Goal: Find contact information: Find contact information

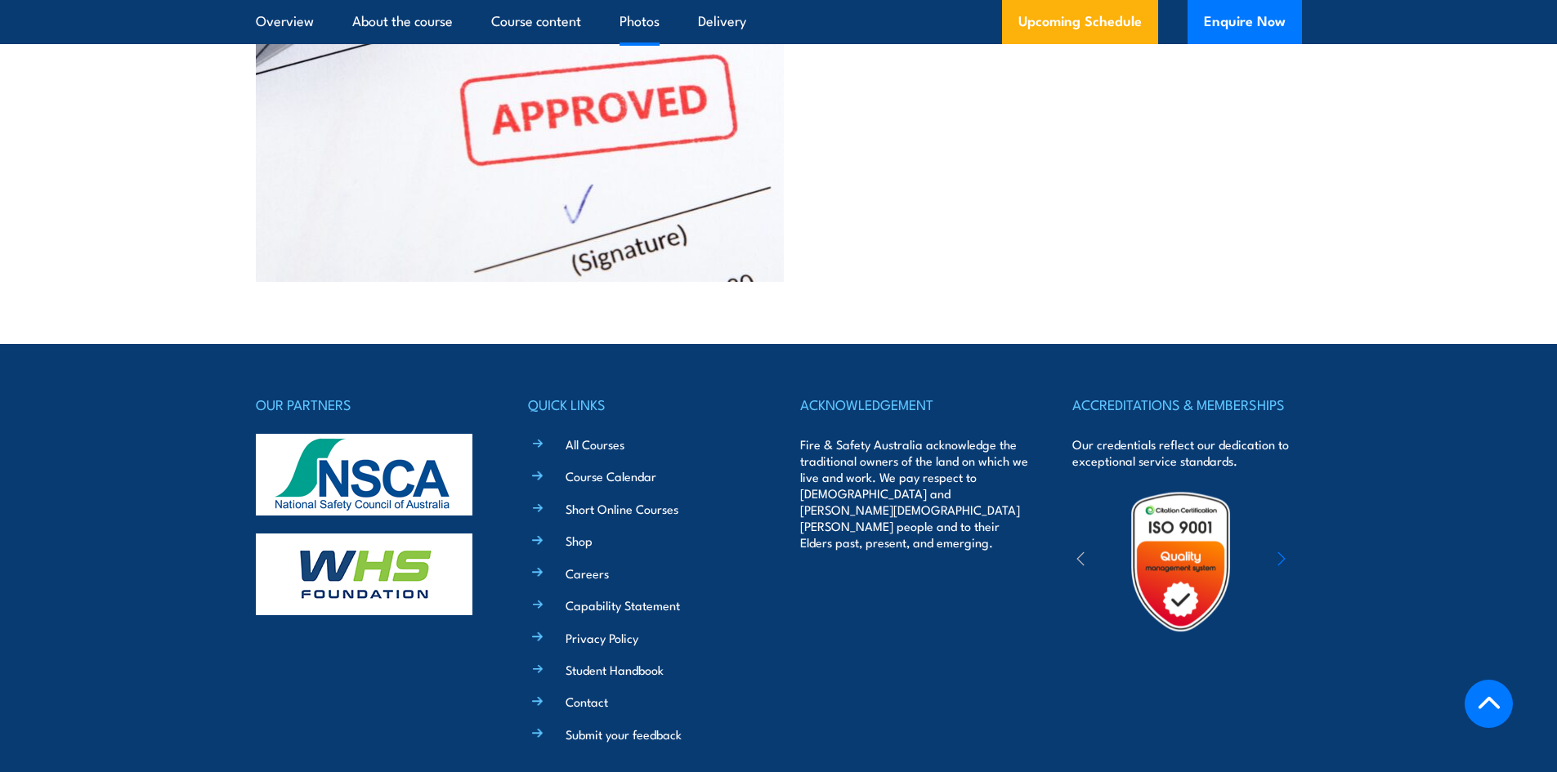
scroll to position [4119, 0]
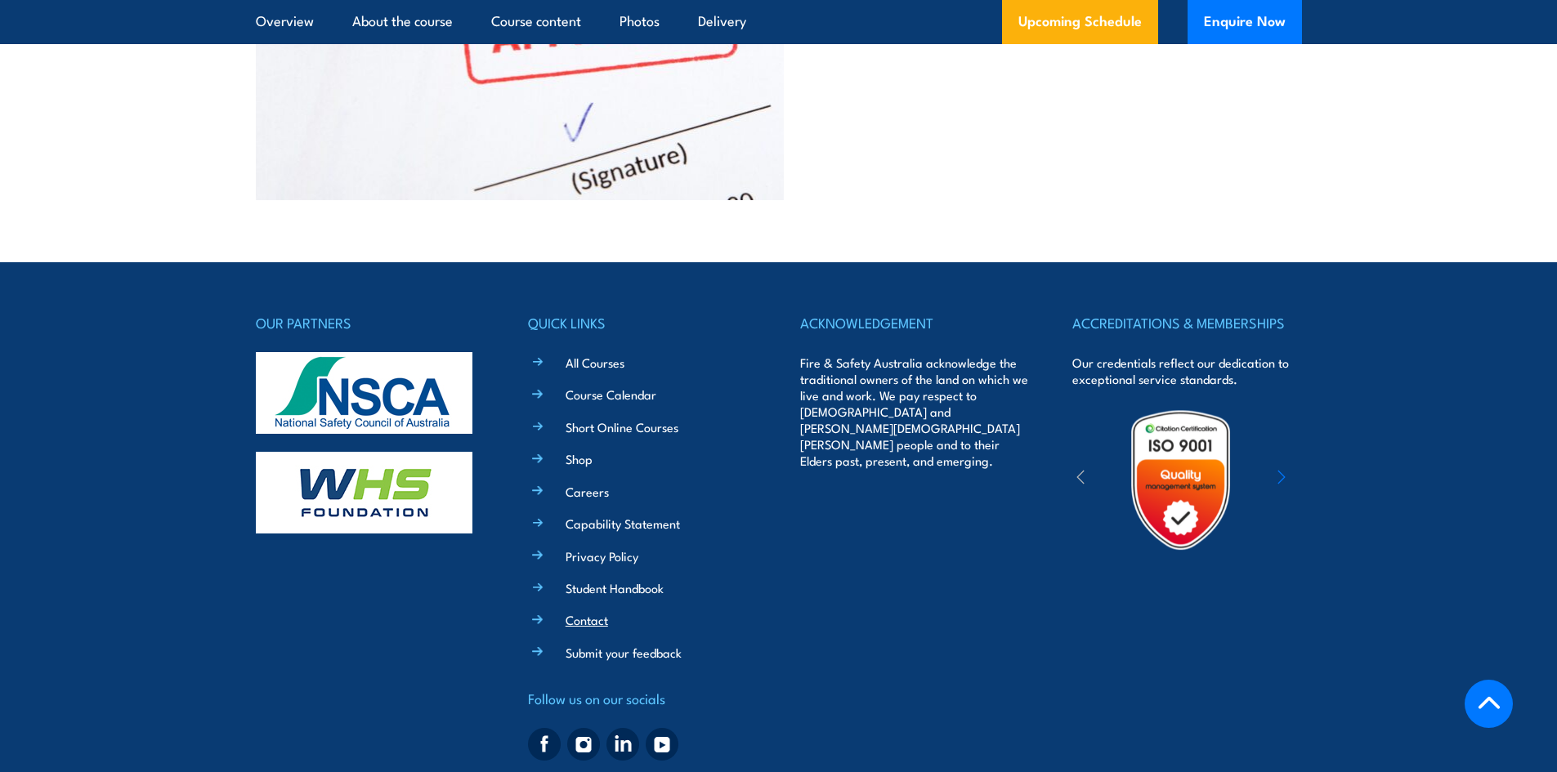
click at [603, 611] on link "Contact" at bounding box center [586, 619] width 42 height 17
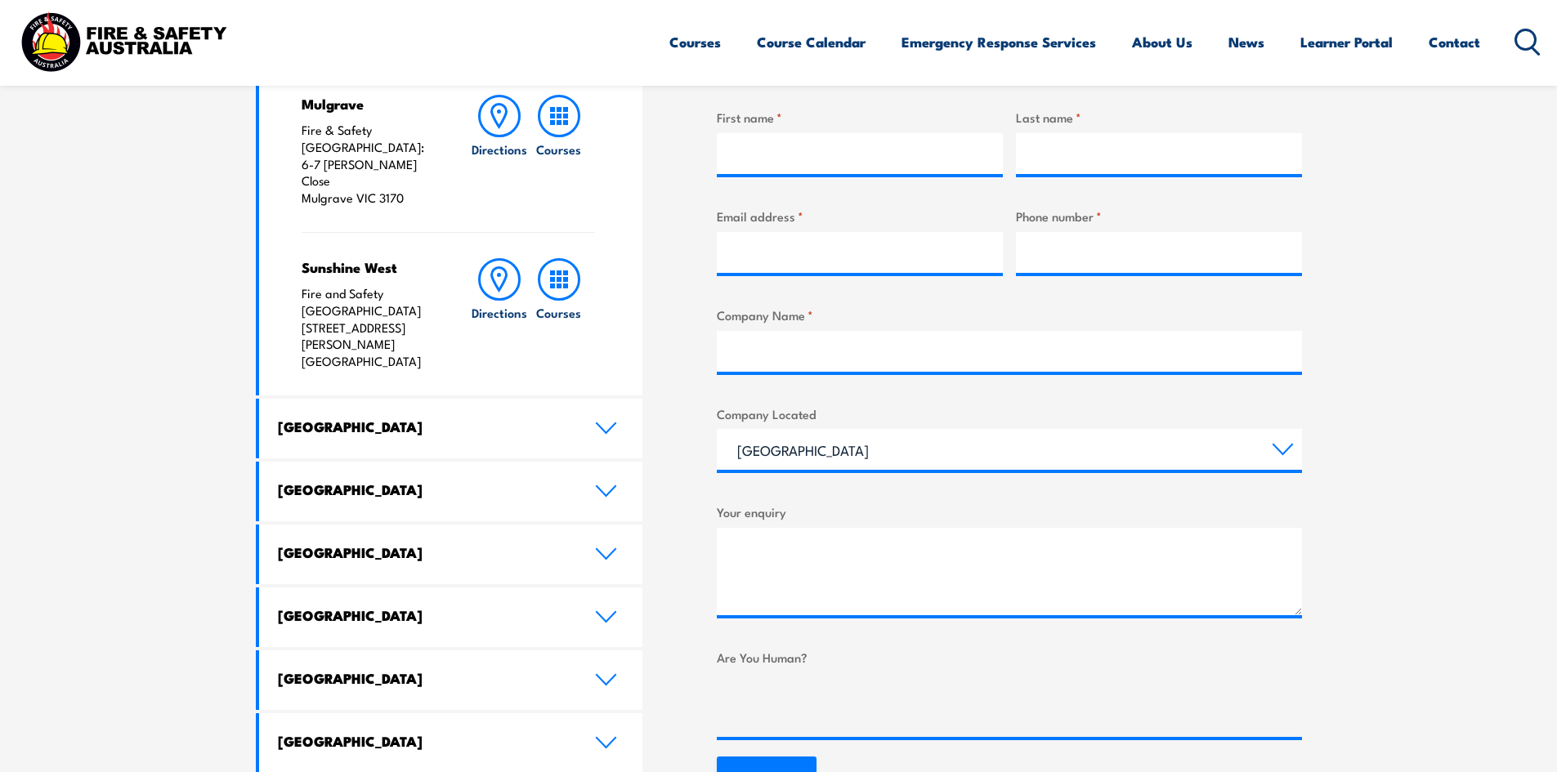
scroll to position [654, 0]
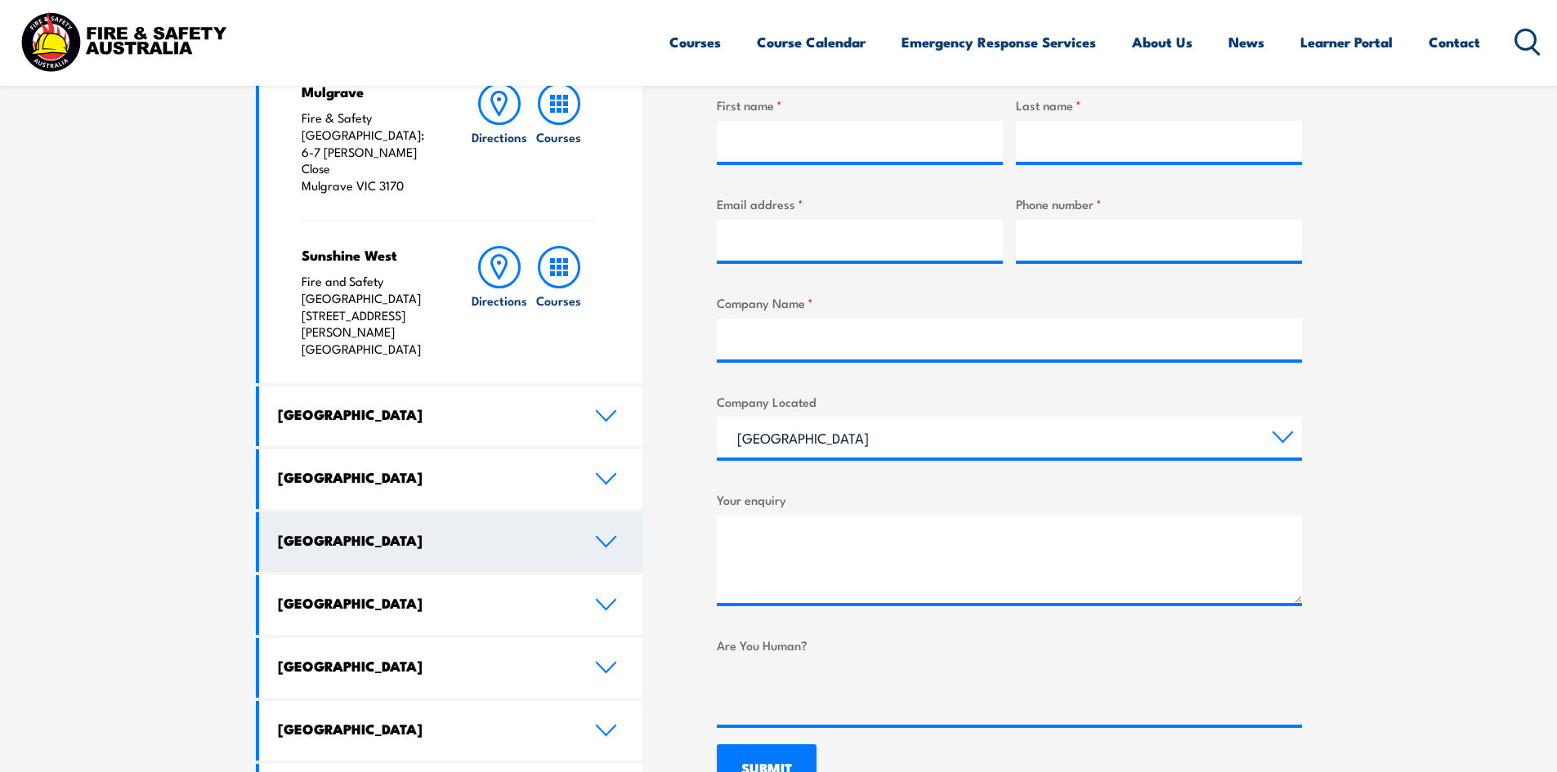
click at [586, 512] on link "[GEOGRAPHIC_DATA]" at bounding box center [451, 542] width 384 height 60
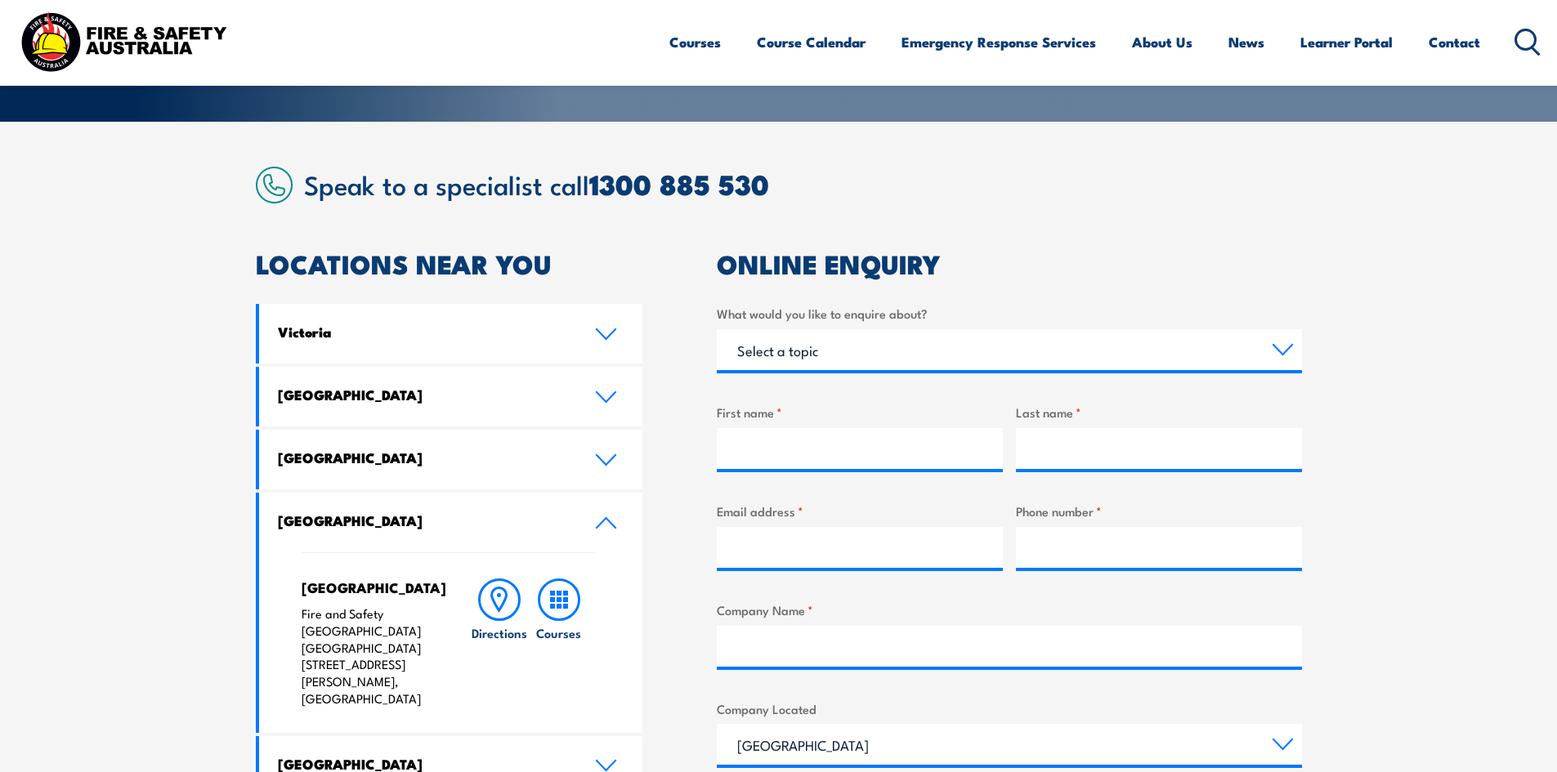
scroll to position [327, 0]
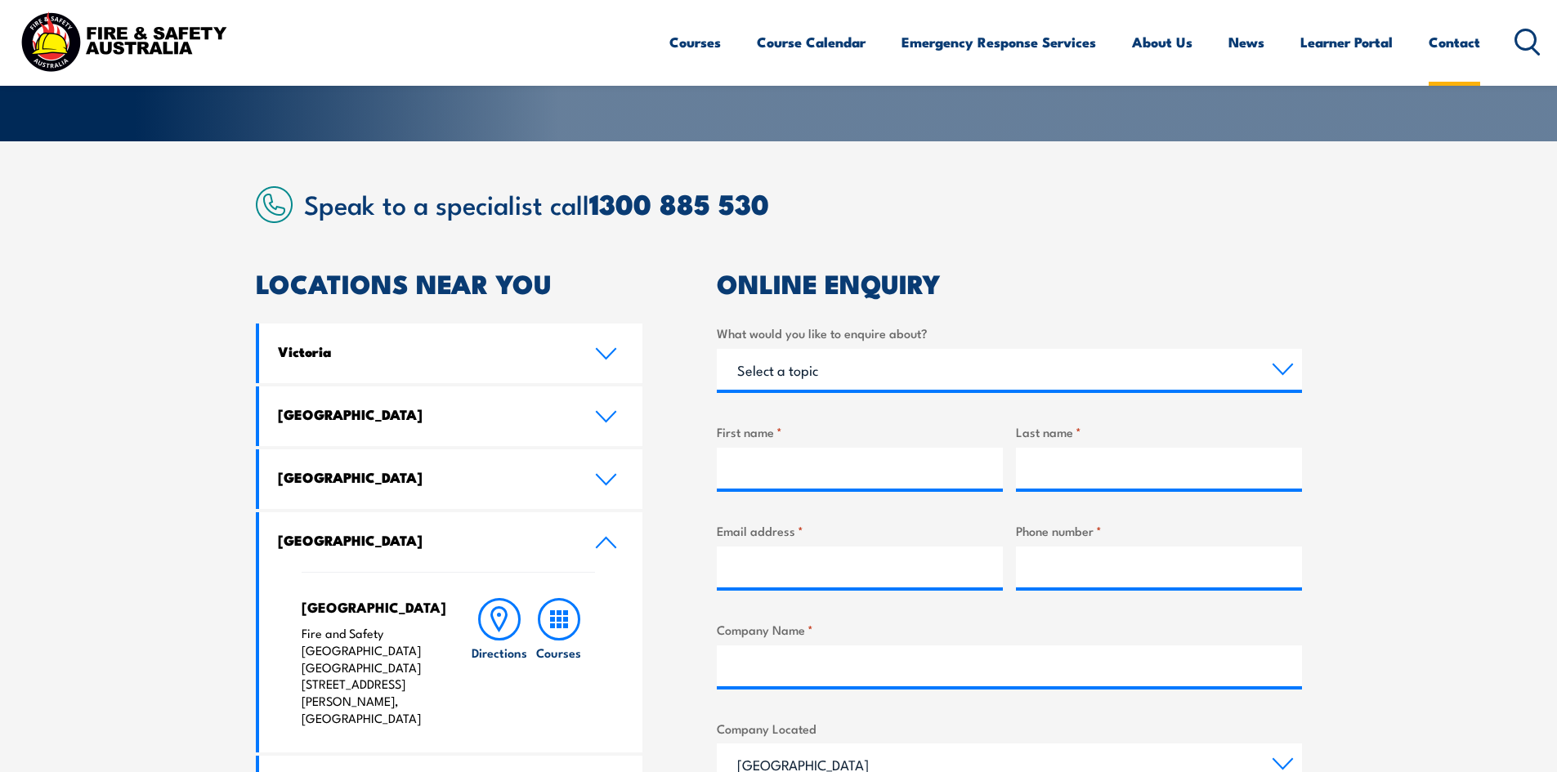
click at [1457, 47] on link "Contact" at bounding box center [1453, 41] width 51 height 43
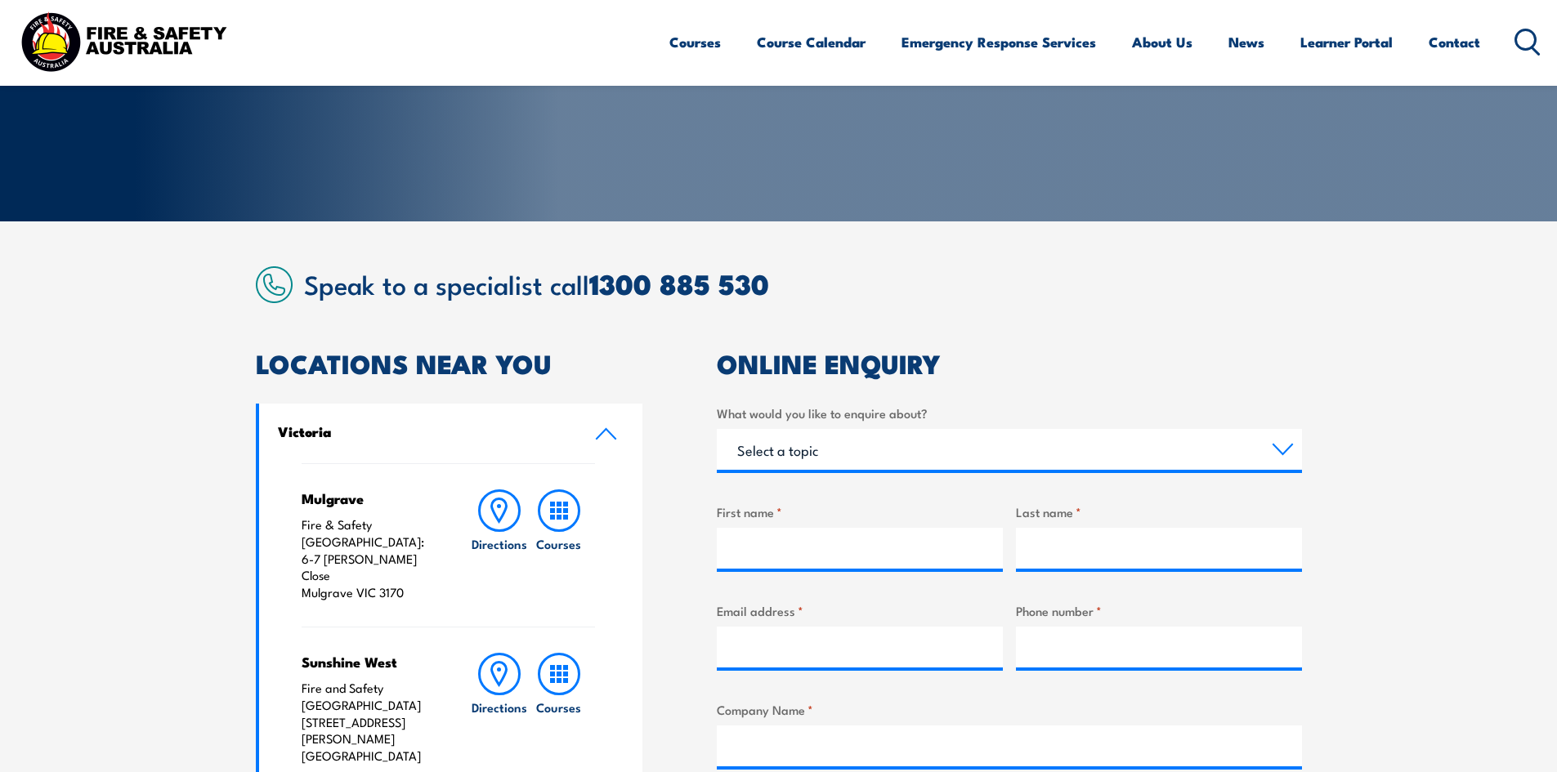
scroll to position [490, 0]
